Goal: Find specific page/section: Find specific page/section

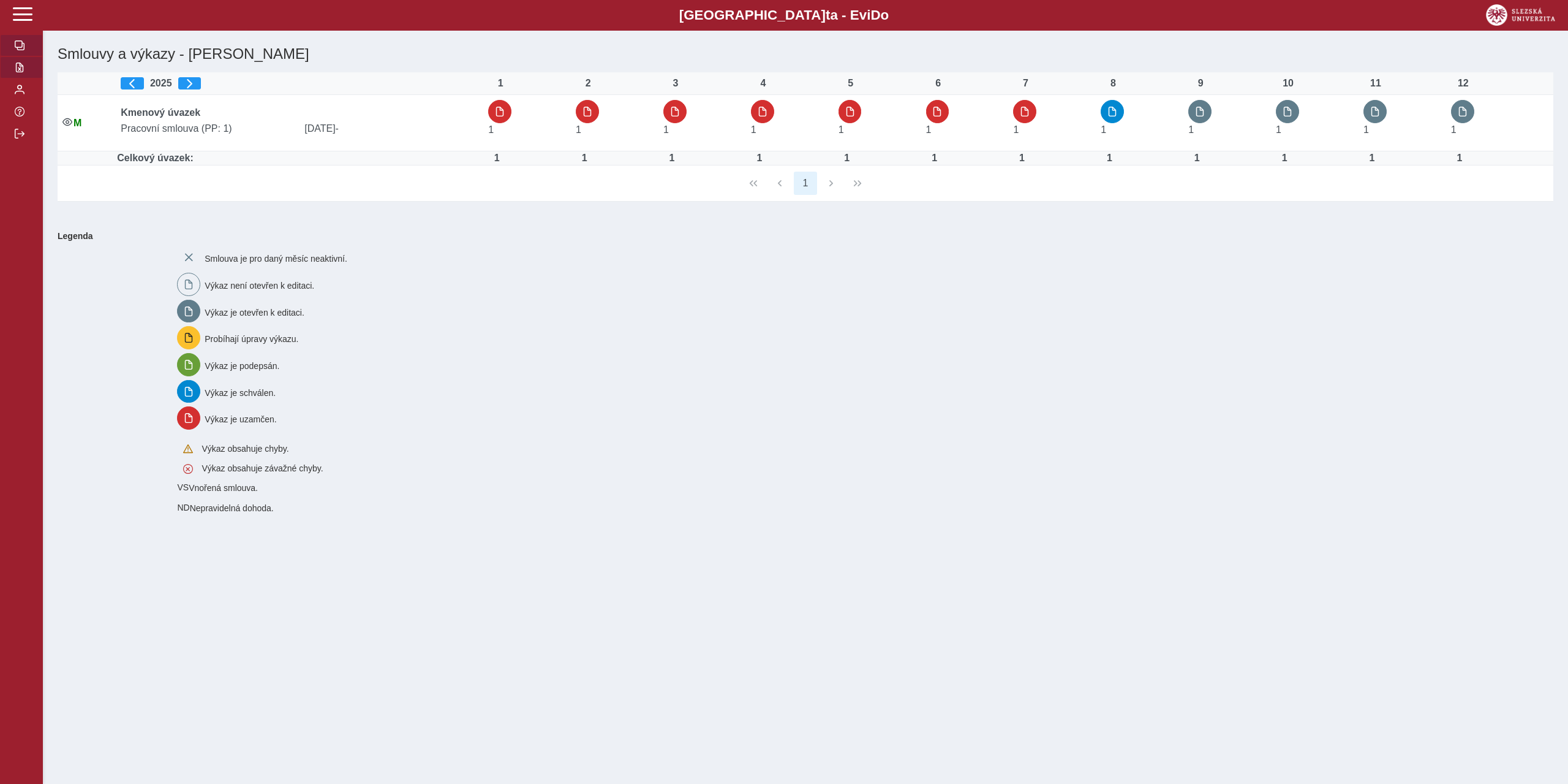
click at [23, 65] on span "button" at bounding box center [19, 68] width 10 height 10
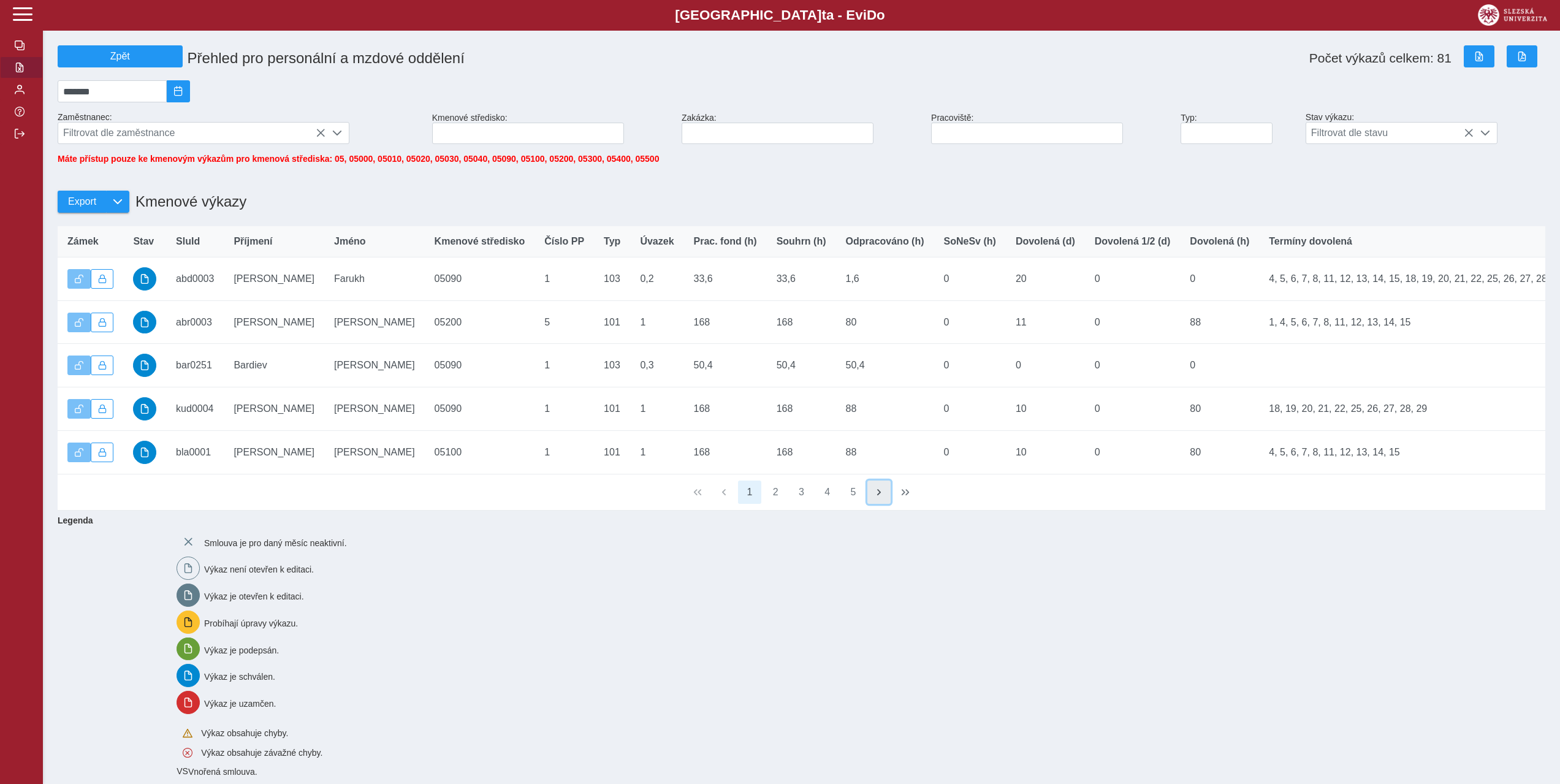
click at [880, 497] on span "button" at bounding box center [879, 492] width 10 height 10
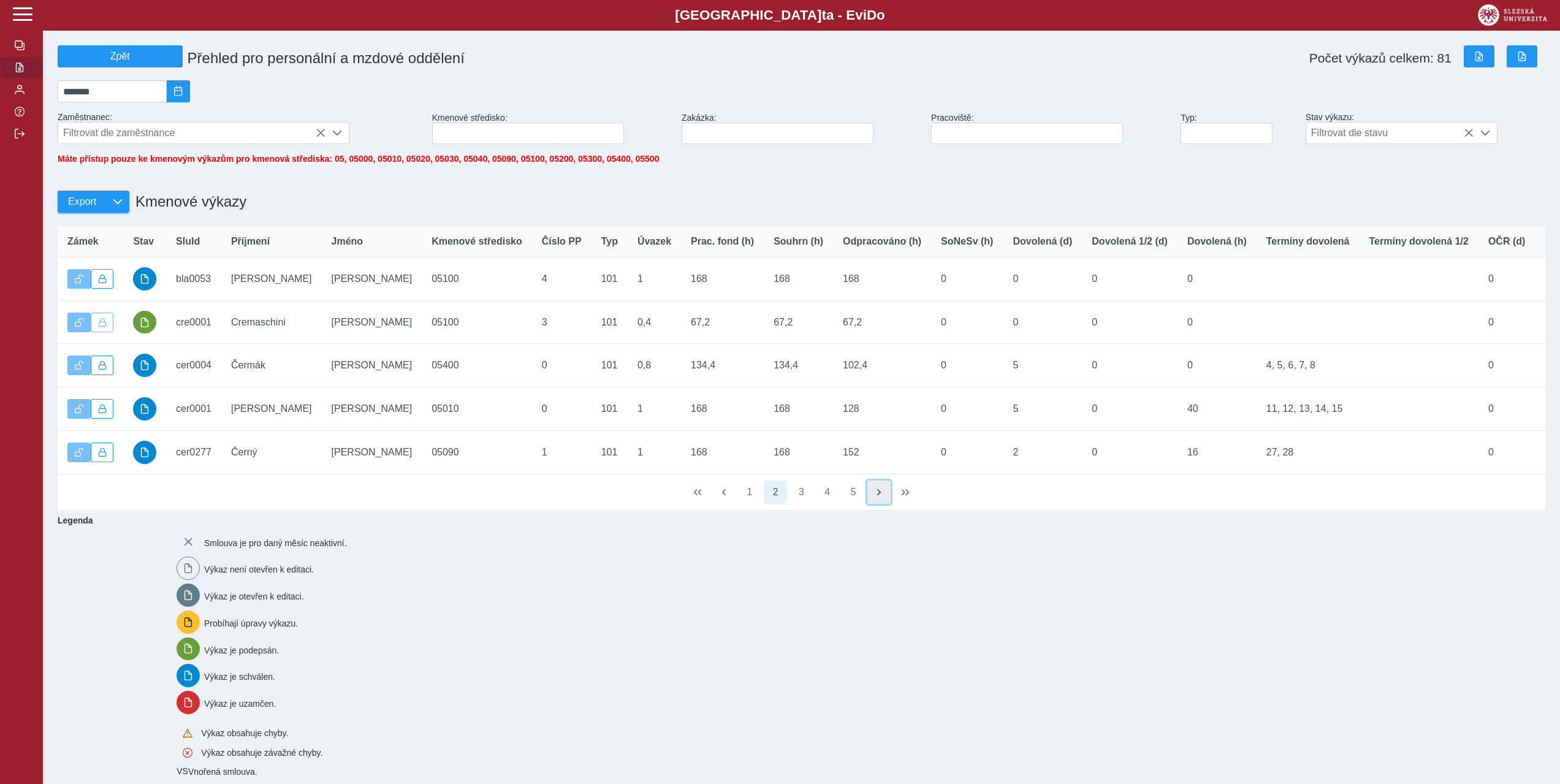
click at [880, 497] on span "button" at bounding box center [879, 492] width 10 height 10
click at [878, 497] on span "button" at bounding box center [879, 492] width 10 height 10
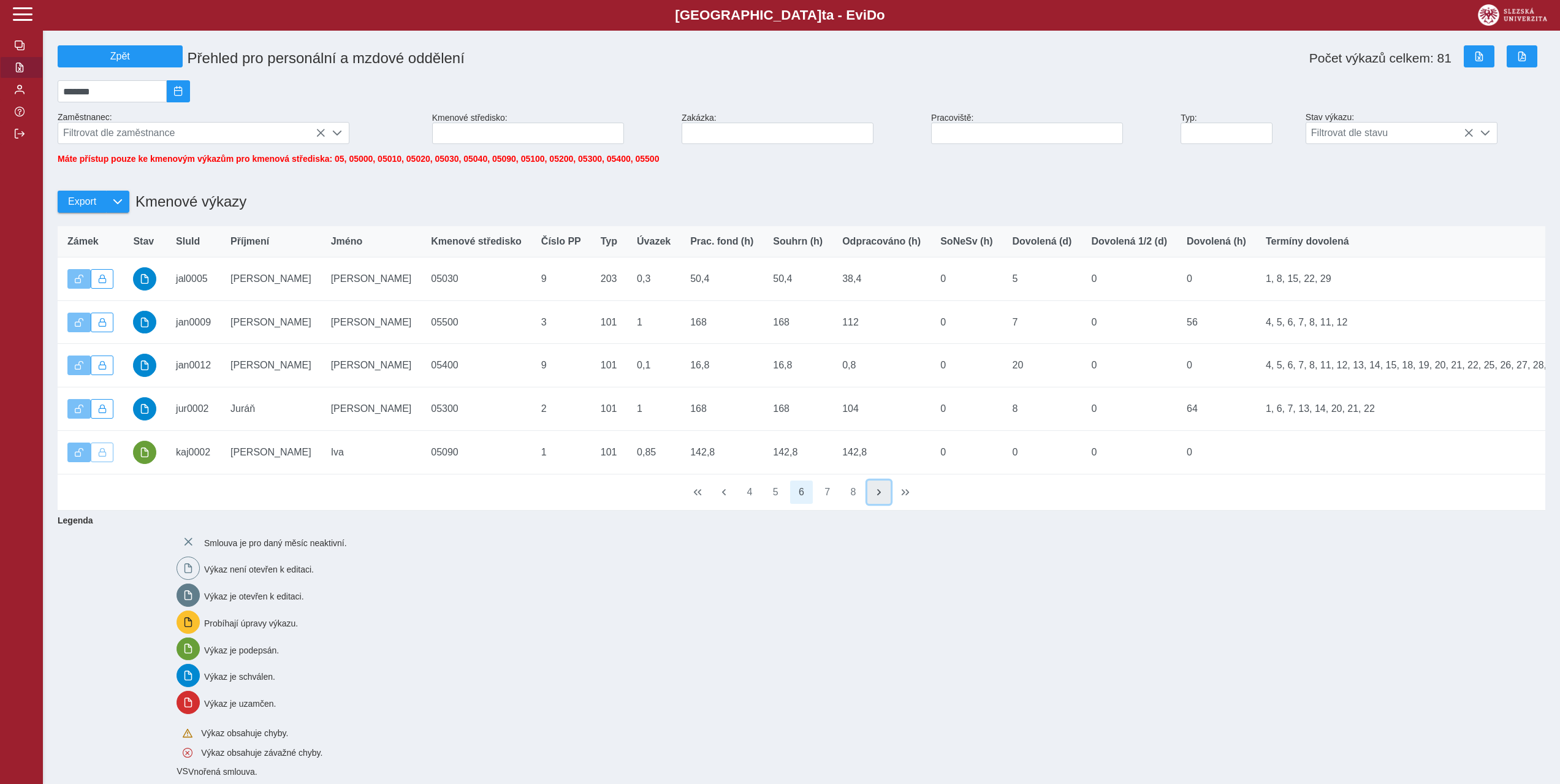
click at [878, 497] on span "button" at bounding box center [879, 492] width 10 height 10
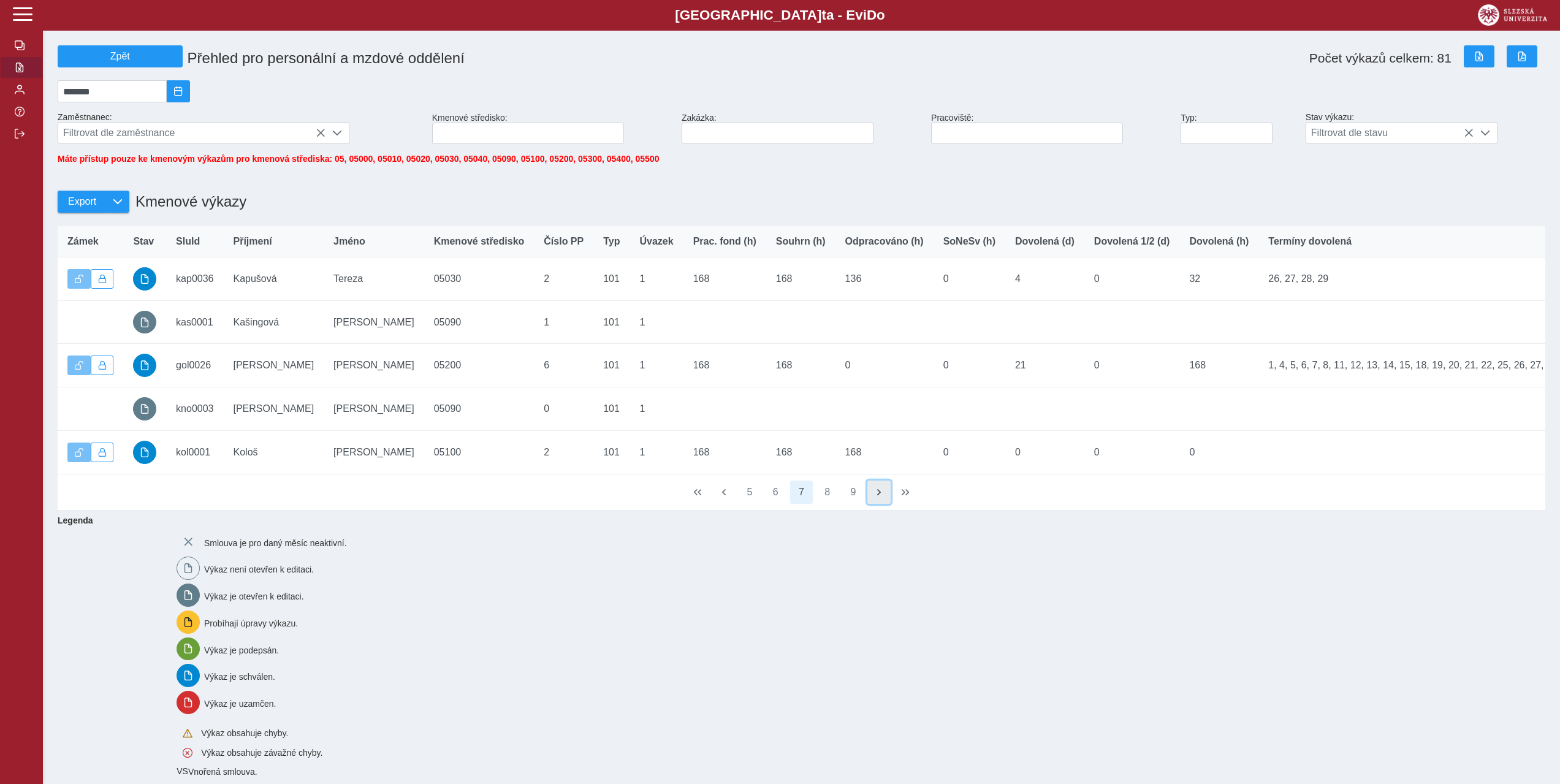
click at [878, 497] on span "button" at bounding box center [879, 492] width 10 height 10
